Goal: Complete application form

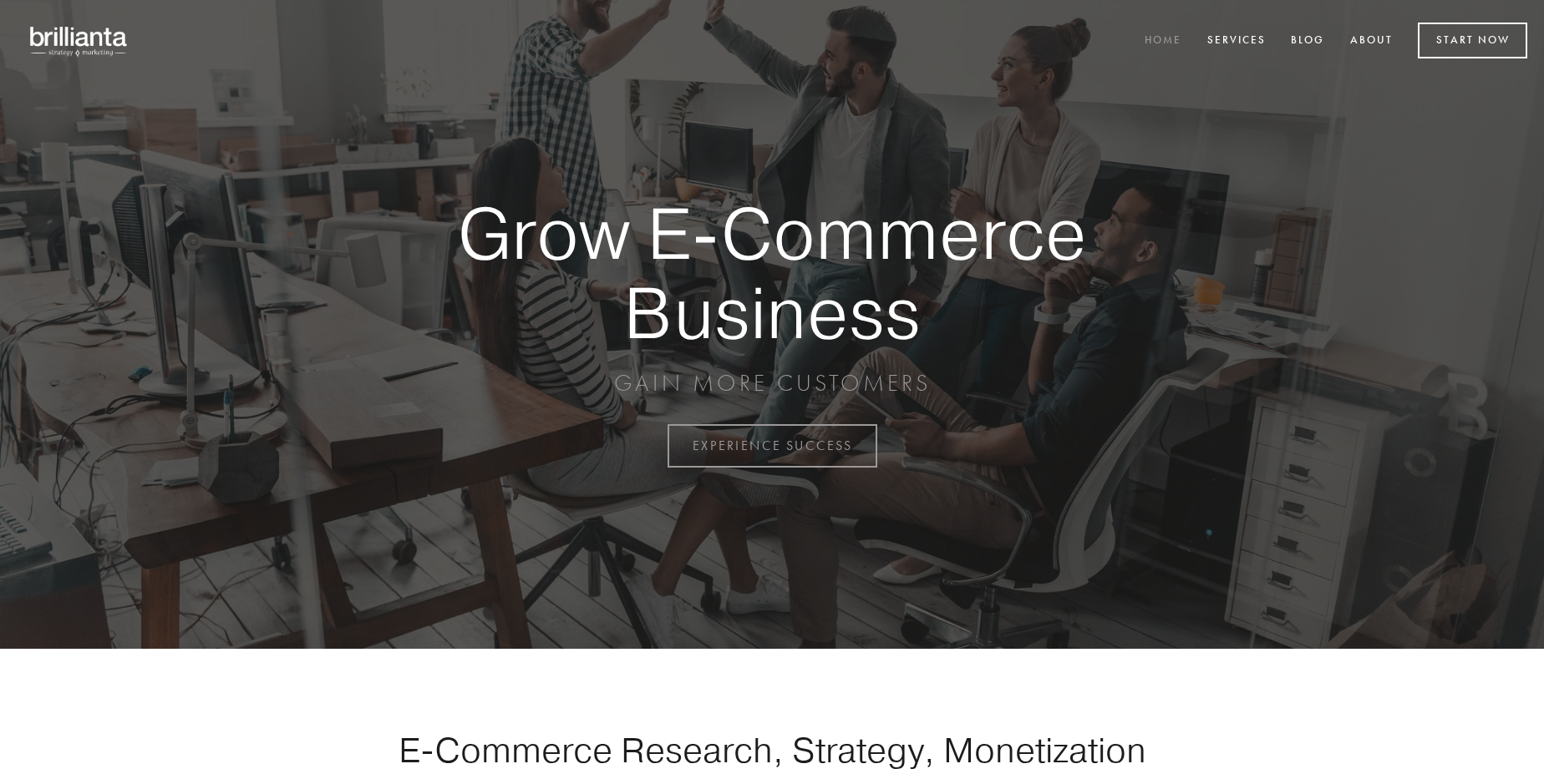
scroll to position [4379, 0]
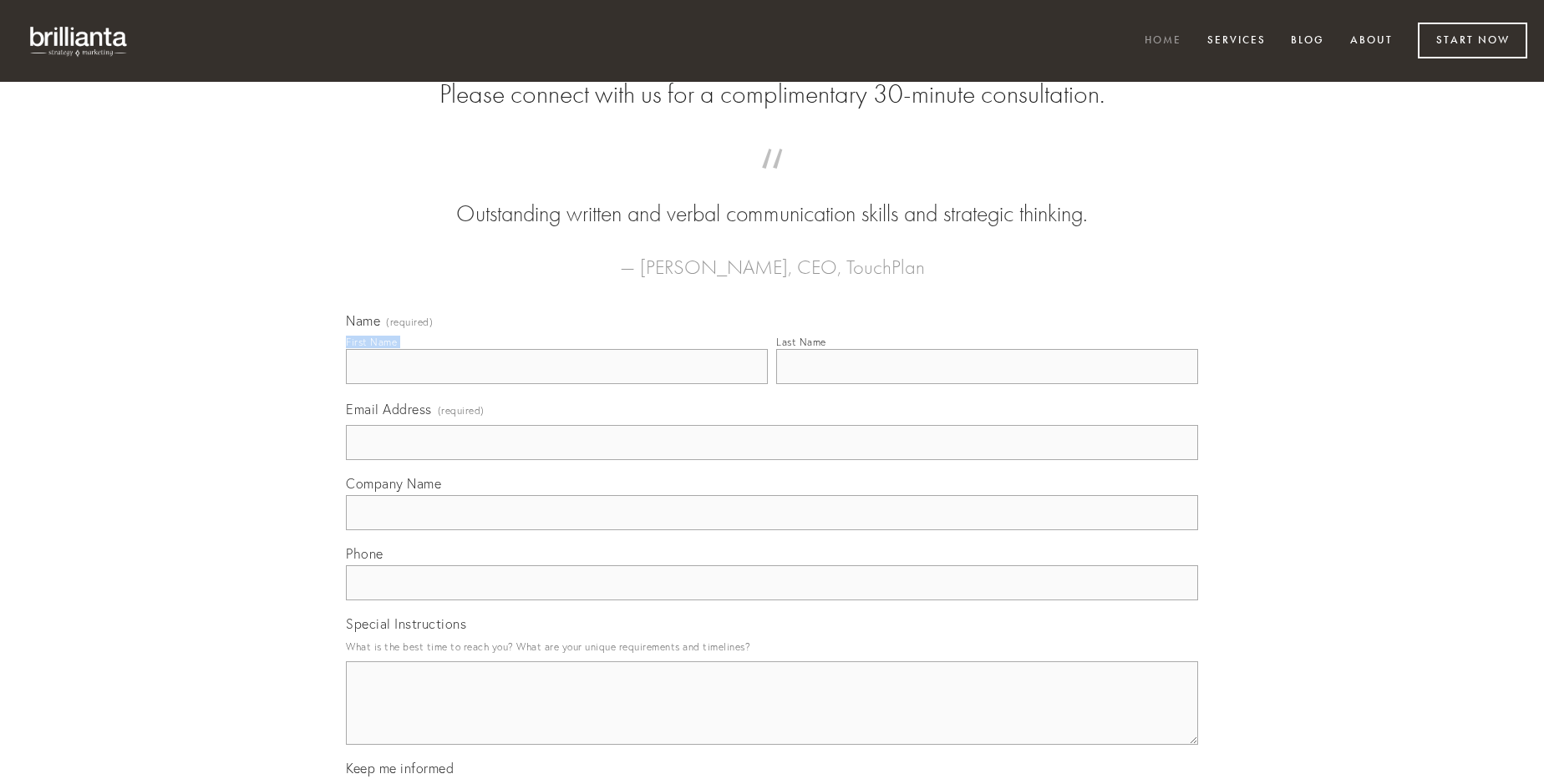
type input "[PERSON_NAME]"
click at [987, 384] on input "Last Name" at bounding box center [987, 367] width 422 height 35
type input "[PERSON_NAME]"
click at [772, 460] on input "Email Address (required)" at bounding box center [772, 442] width 852 height 35
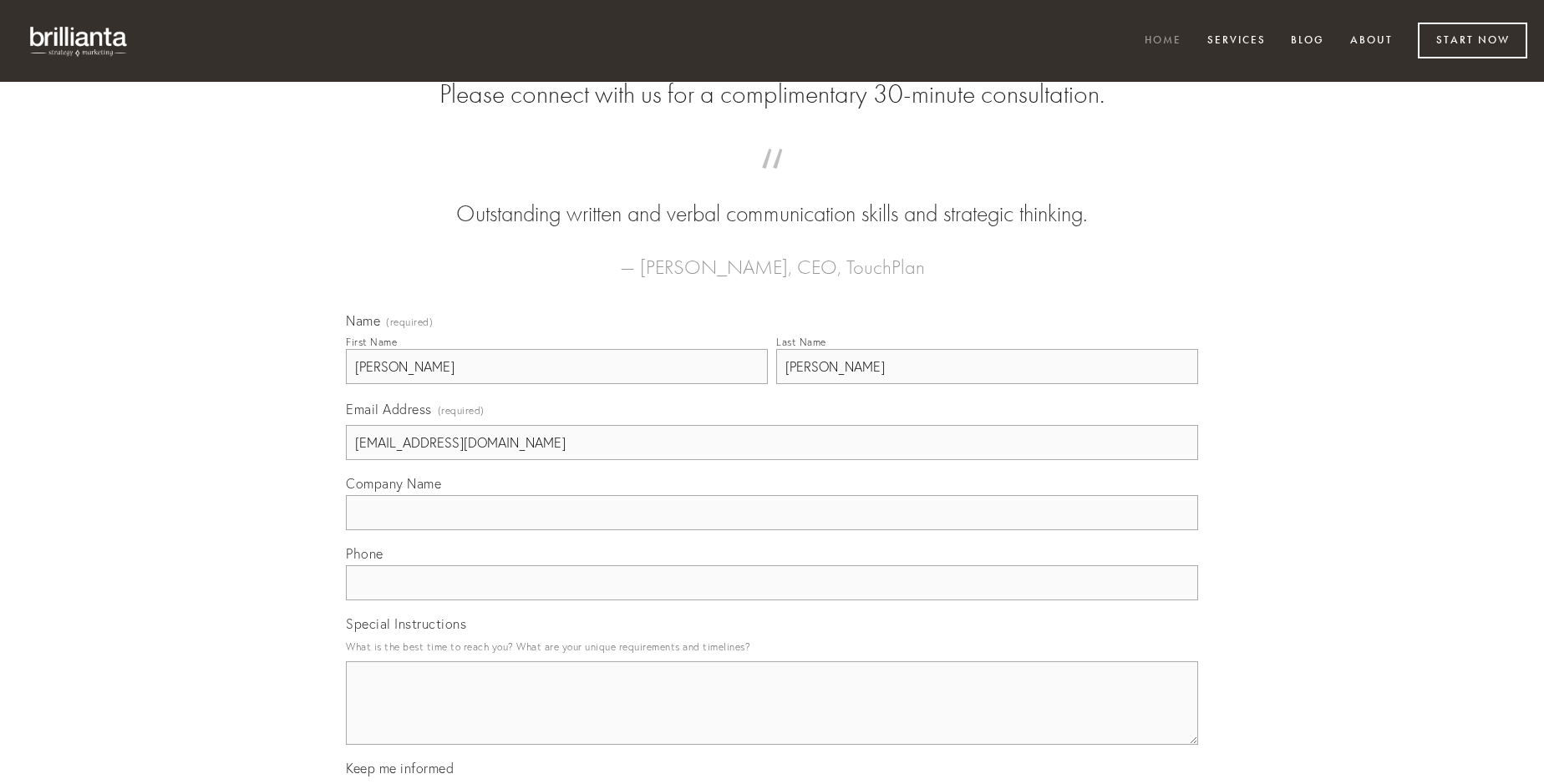
type input "[EMAIL_ADDRESS][DOMAIN_NAME]"
click at [772, 531] on input "Company Name" at bounding box center [772, 513] width 852 height 35
type input "coerceo"
click at [772, 601] on input "text" at bounding box center [772, 583] width 852 height 35
click at [772, 718] on textarea "Special Instructions" at bounding box center [772, 703] width 852 height 83
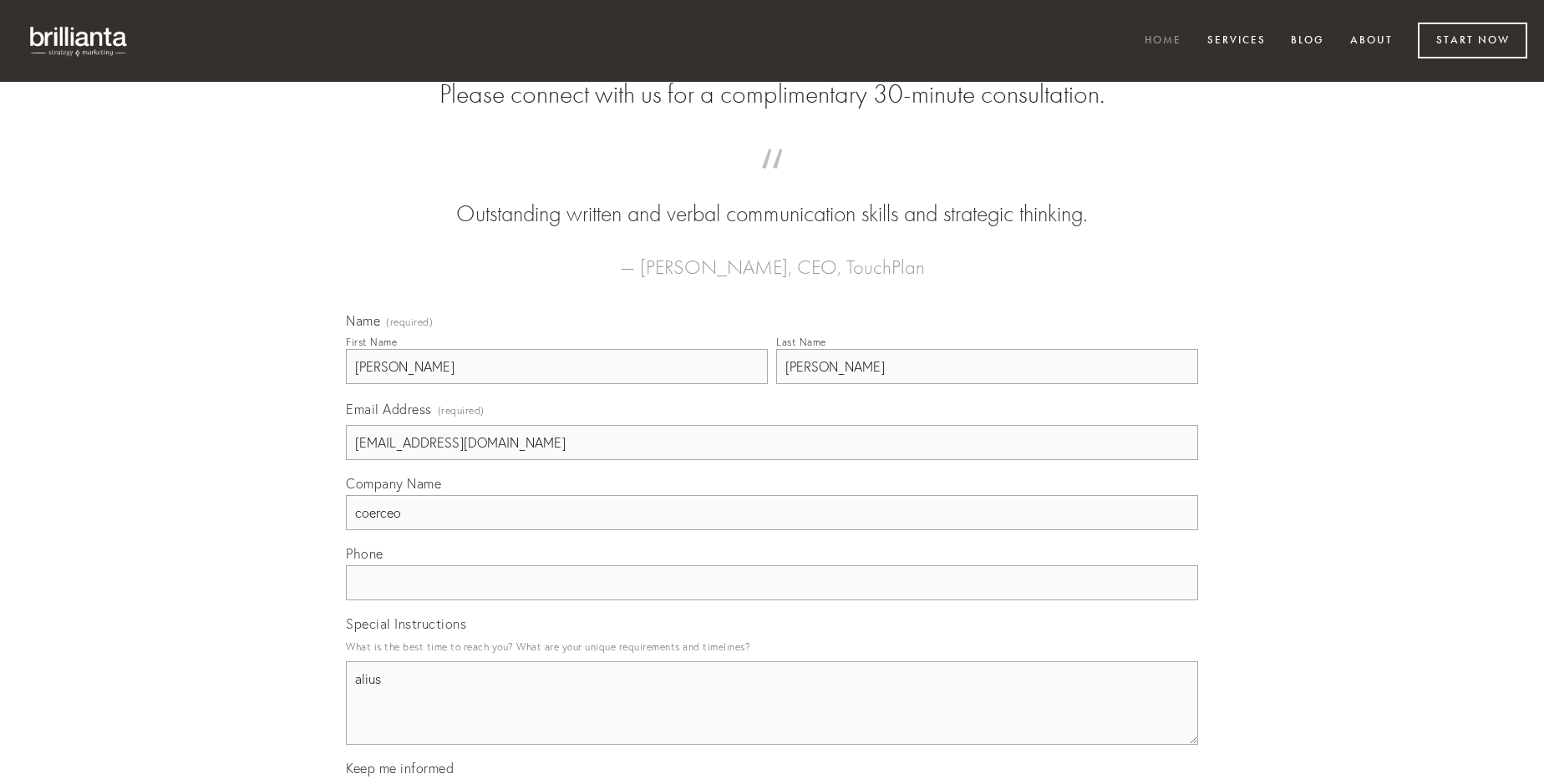
type textarea "alius"
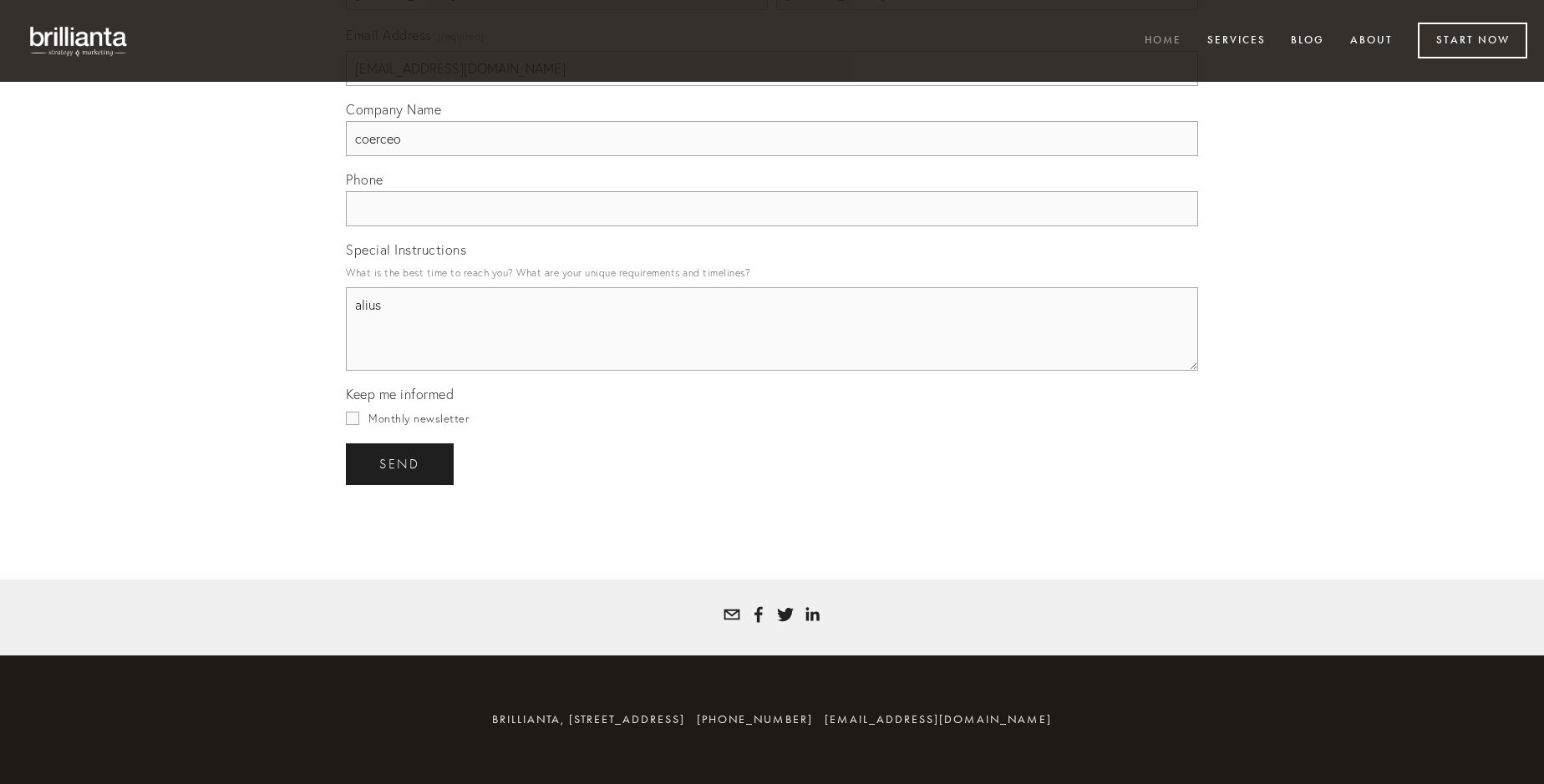
click at [401, 464] on span "send" at bounding box center [400, 464] width 41 height 15
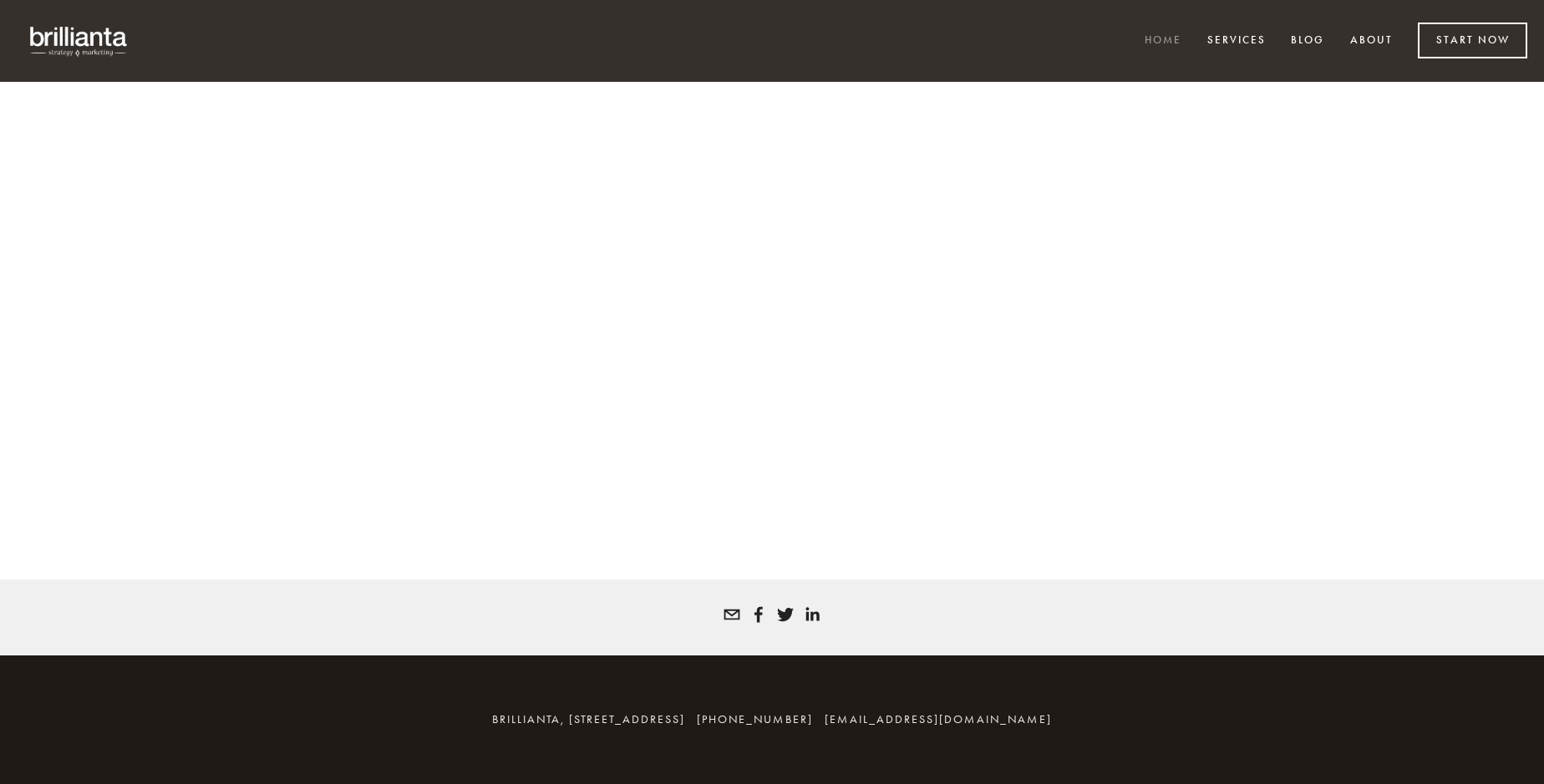
scroll to position [4356, 0]
